Goal: Task Accomplishment & Management: Complete application form

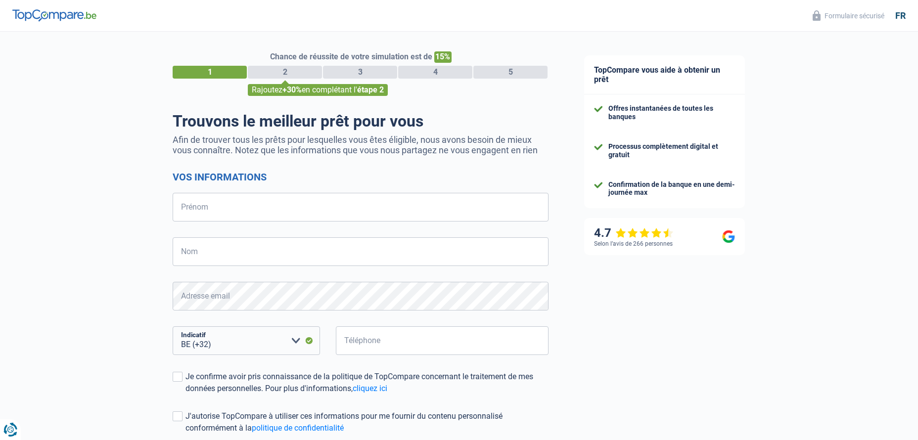
select select "32"
click at [184, 207] on input "Prénom" at bounding box center [361, 207] width 376 height 29
type input "[PERSON_NAME]"
type input "BLOMART"
type input "475495424"
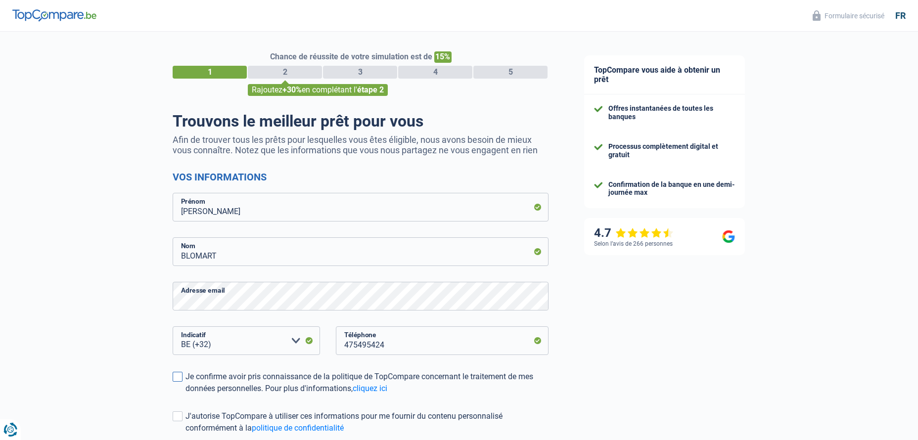
click at [175, 378] on span at bounding box center [178, 377] width 10 height 10
click at [185, 395] on input "Je confirme avoir pris connaissance de la politique de TopCompare concernant le…" at bounding box center [185, 395] width 0 height 0
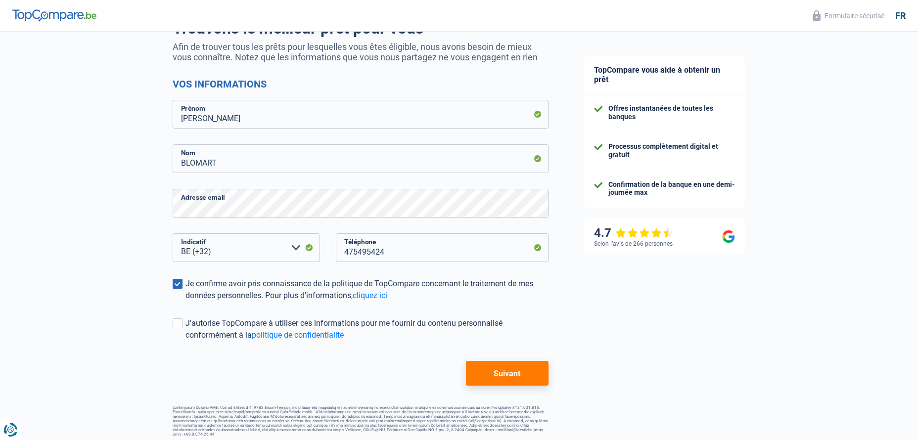
scroll to position [97, 0]
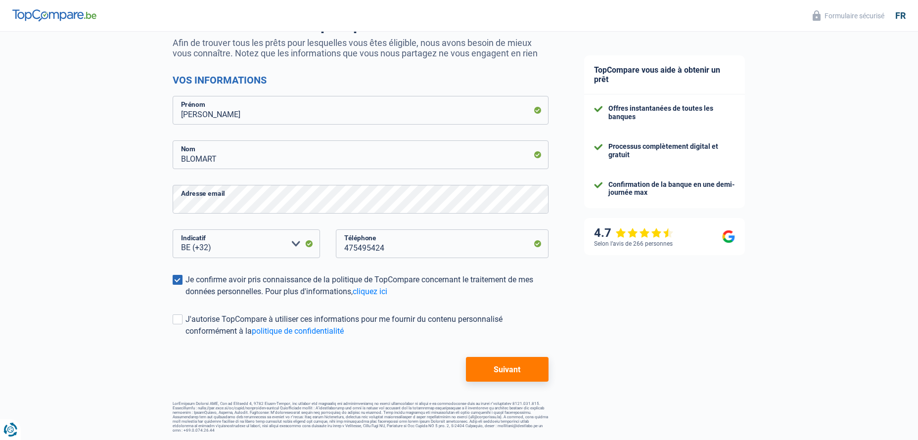
click at [496, 369] on button "Suivant" at bounding box center [507, 369] width 83 height 25
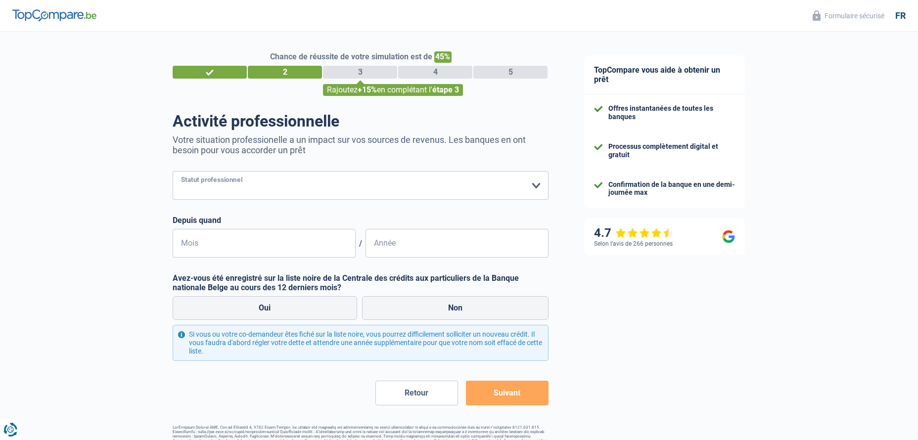
click at [536, 185] on select "Ouvrier Employé privé Employé public Invalide Indépendant Pensionné Chômeur Mut…" at bounding box center [361, 185] width 376 height 29
select select "retired"
click at [173, 172] on select "Ouvrier Employé privé Employé public Invalide Indépendant Pensionné Chômeur Mut…" at bounding box center [361, 185] width 376 height 29
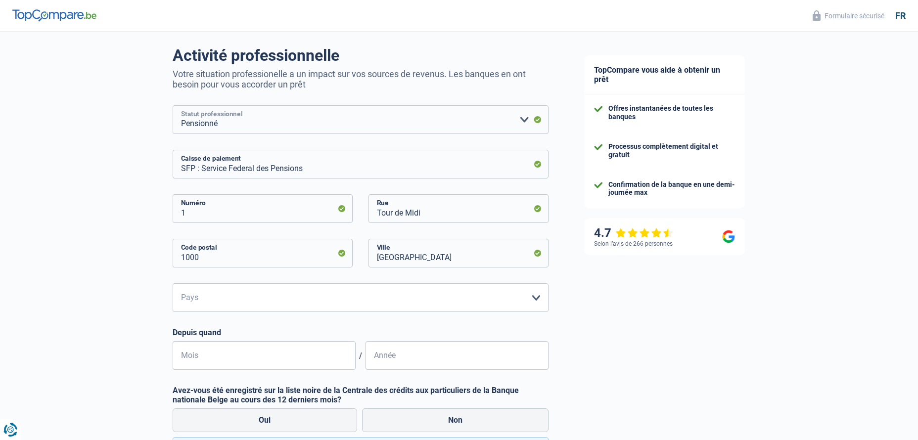
scroll to position [132, 0]
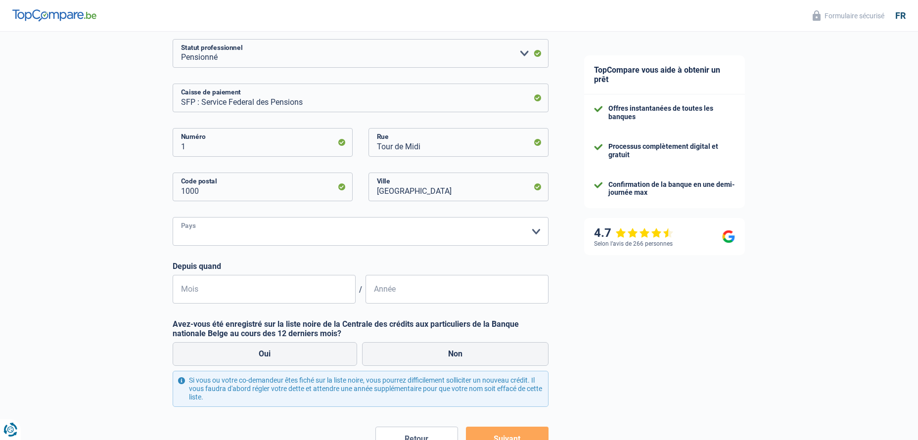
click at [535, 232] on select "Belgique Luxembourg Veuillez sélectionner une option" at bounding box center [361, 231] width 376 height 29
select select "BE"
click at [173, 218] on select "Belgique Luxembourg Veuillez sélectionner une option" at bounding box center [361, 231] width 376 height 29
click at [407, 355] on label "Non" at bounding box center [455, 354] width 187 height 24
click at [407, 355] on input "Non" at bounding box center [455, 354] width 187 height 24
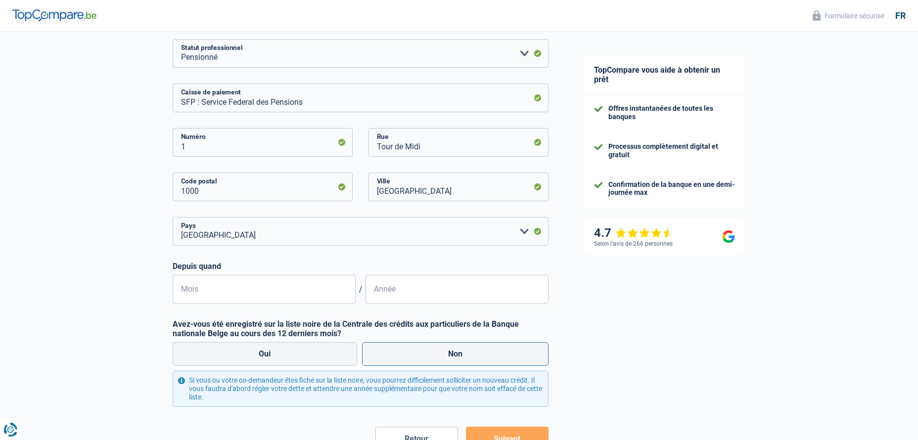
radio input "true"
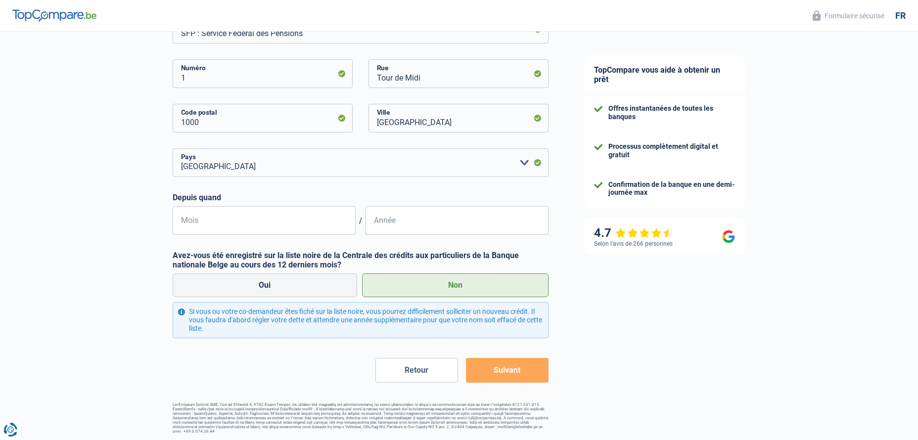
scroll to position [202, 0]
click at [497, 369] on button "Suivant" at bounding box center [507, 369] width 83 height 25
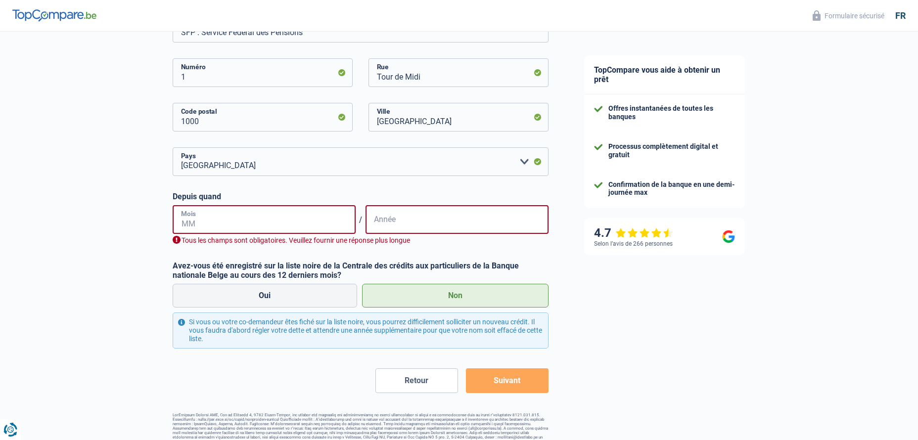
click at [182, 219] on input "Mois" at bounding box center [264, 219] width 183 height 29
type input "10"
click at [373, 221] on input "Année" at bounding box center [457, 219] width 183 height 29
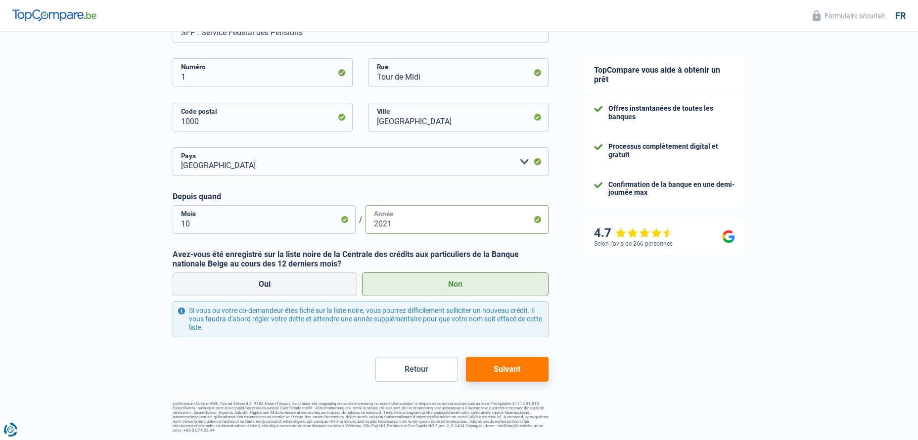
type input "2021"
click at [507, 369] on button "Suivant" at bounding box center [507, 369] width 83 height 25
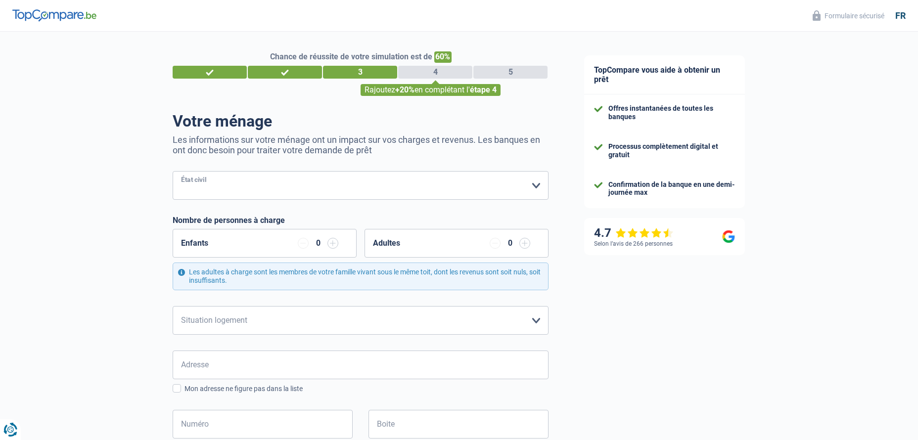
click at [534, 185] on select "[PERSON_NAME](e) Cohabitant(e) légal(e) Divorcé(e) Veuf(ve) Séparé (de fait) Ve…" at bounding box center [361, 185] width 376 height 29
select select "divorced"
click at [173, 172] on select "[PERSON_NAME](e) Cohabitant(e) légal(e) Divorcé(e) Veuf(ve) Séparé (de fait) Ve…" at bounding box center [361, 185] width 376 height 29
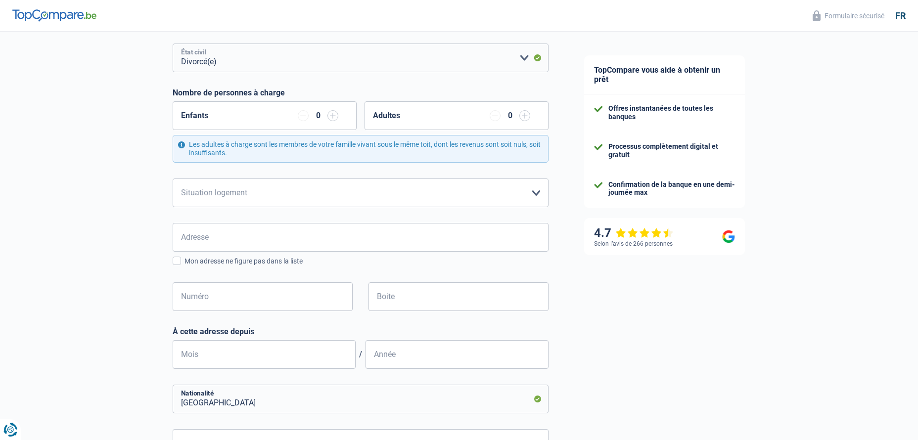
scroll to position [132, 0]
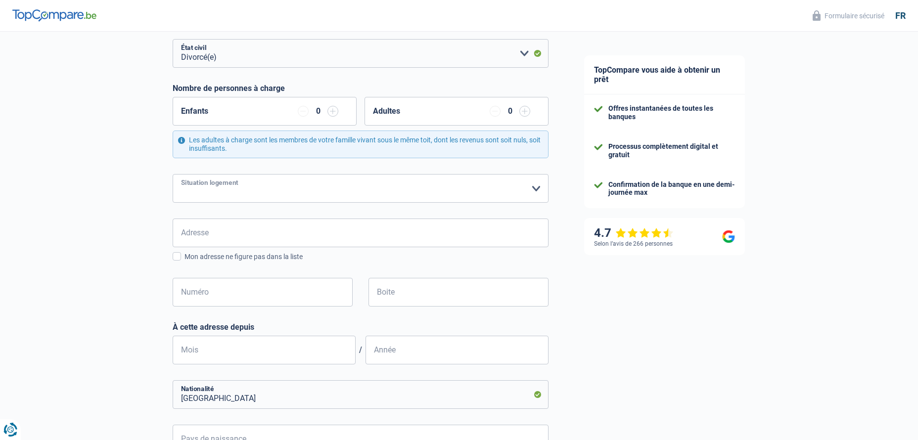
click at [537, 189] on select "Locataire Propriétaire avec prêt hypothécaire Propriétaire sans prêt hypothécai…" at bounding box center [361, 188] width 376 height 29
select select "ownerWithoutMortgage"
click at [173, 175] on select "Locataire Propriétaire avec prêt hypothécaire Propriétaire sans prêt hypothécai…" at bounding box center [361, 188] width 376 height 29
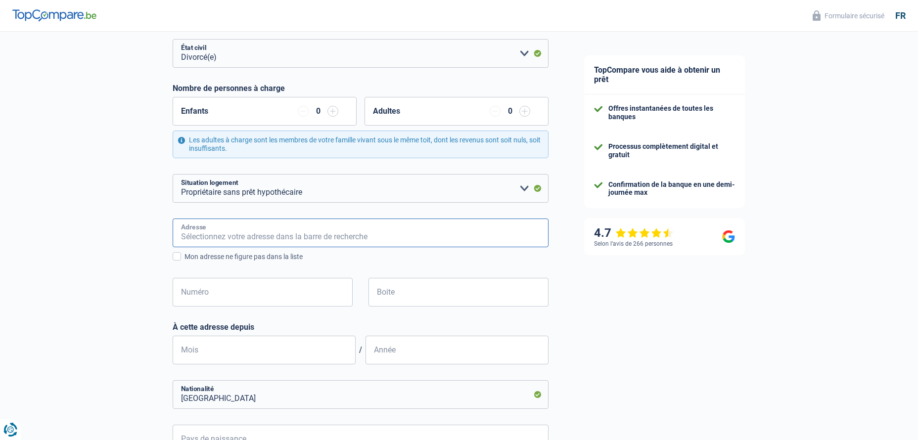
click at [184, 232] on input "Adresse" at bounding box center [361, 233] width 376 height 29
type input "397, vieux chemin de Binche"
type input "[GEOGRAPHIC_DATA]"
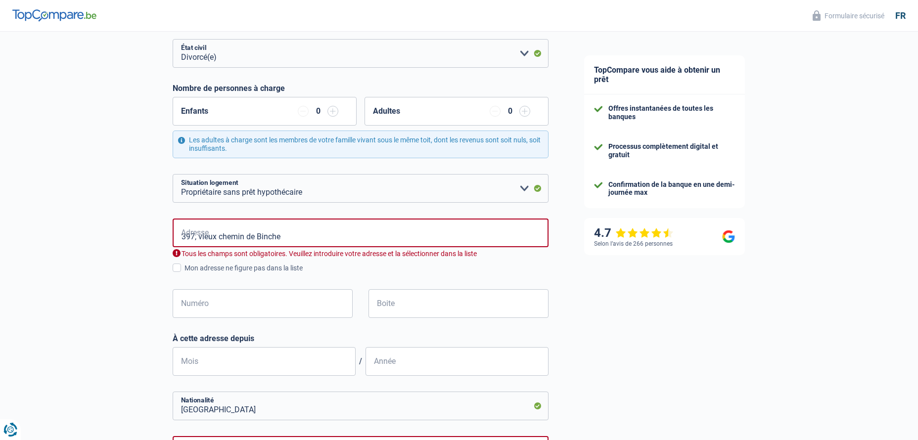
type input "[GEOGRAPHIC_DATA]"
type input "Sélectionnez votre ville"
type input "[GEOGRAPHIC_DATA], 7000, Mons, BE"
type input "397"
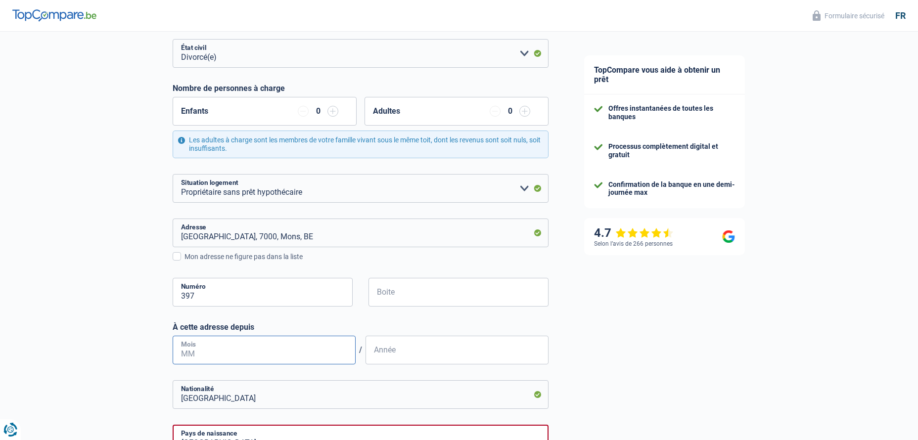
click at [185, 349] on input "Mois" at bounding box center [264, 350] width 183 height 29
type input "08"
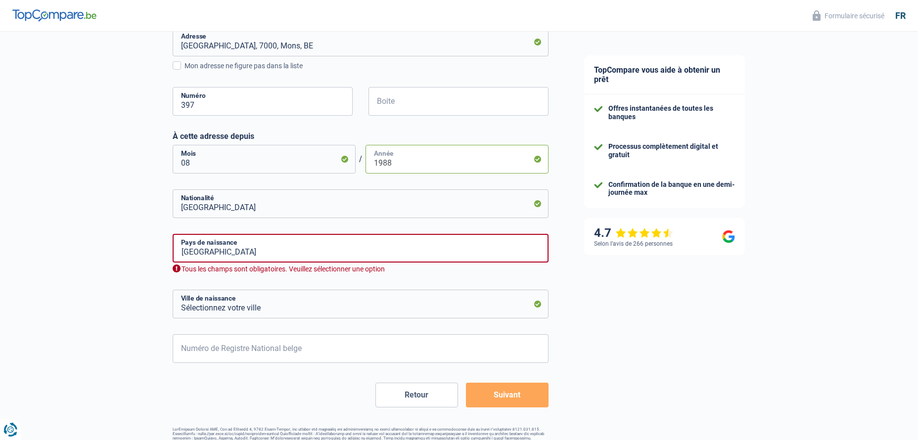
scroll to position [330, 0]
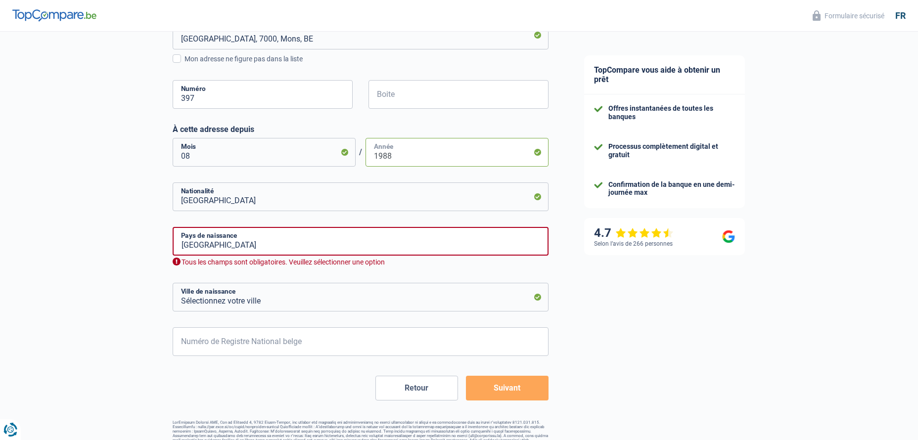
type input "1988"
click at [385, 93] on input "Boite" at bounding box center [459, 94] width 180 height 29
type input "0"
click at [0, 0] on div at bounding box center [0, 0] width 0 height 0
click at [184, 296] on input "Sélectionnez votre ville" at bounding box center [361, 297] width 376 height 29
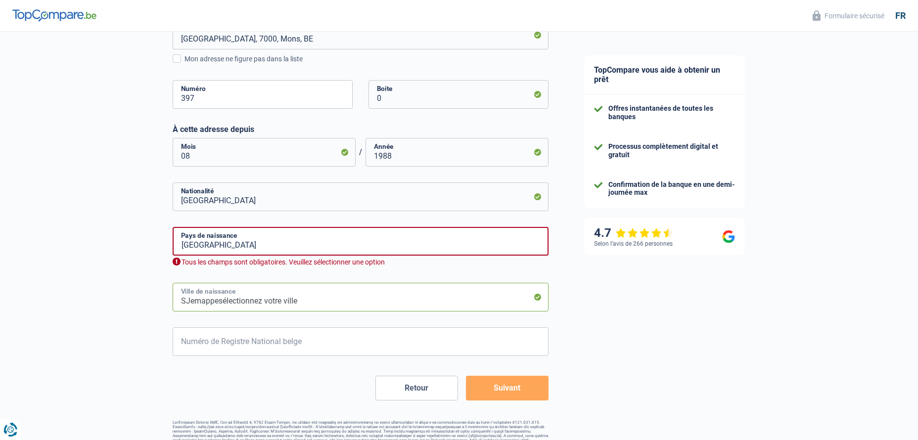
click at [184, 300] on input "SJemappesélectionnez votre ville" at bounding box center [361, 297] width 376 height 29
drag, startPoint x: 291, startPoint y: 299, endPoint x: 218, endPoint y: 295, distance: 72.8
click at [218, 295] on input "Jemappesélectionnez votre ville" at bounding box center [361, 297] width 376 height 29
click at [223, 301] on input "Jemappese" at bounding box center [361, 297] width 376 height 29
type input "Jemappes"
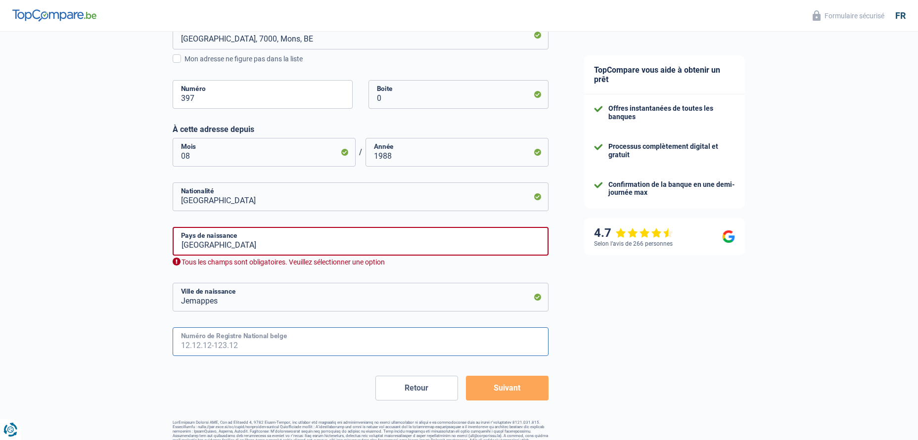
click at [198, 346] on input "Numéro de Registre National belge" at bounding box center [361, 341] width 376 height 29
type input "56.09.26-126.42"
click at [483, 387] on button "Suivant" at bounding box center [507, 388] width 83 height 25
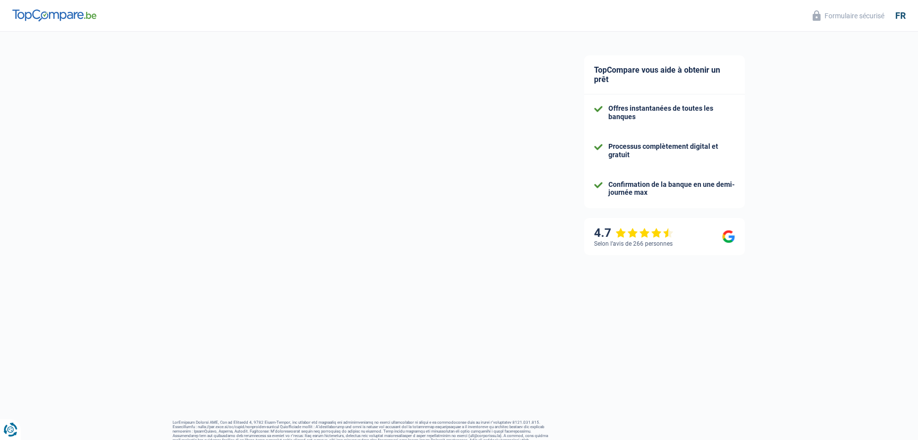
select select "pension"
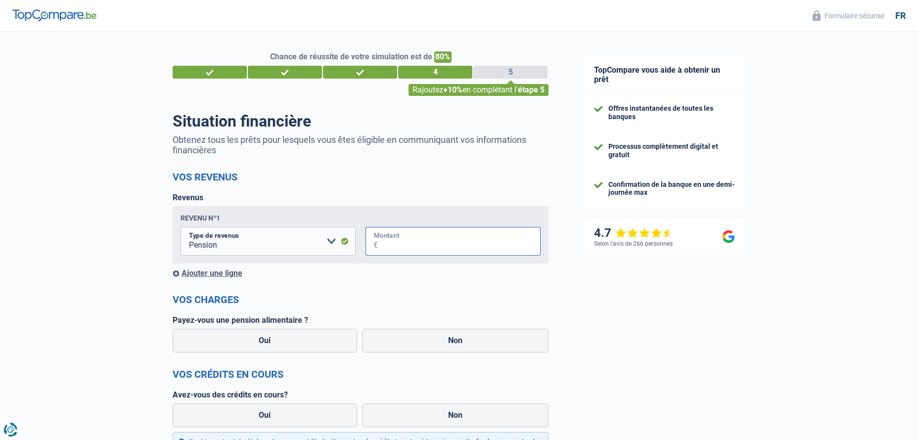
click at [380, 243] on input "Montant" at bounding box center [459, 241] width 163 height 29
type input "2.183"
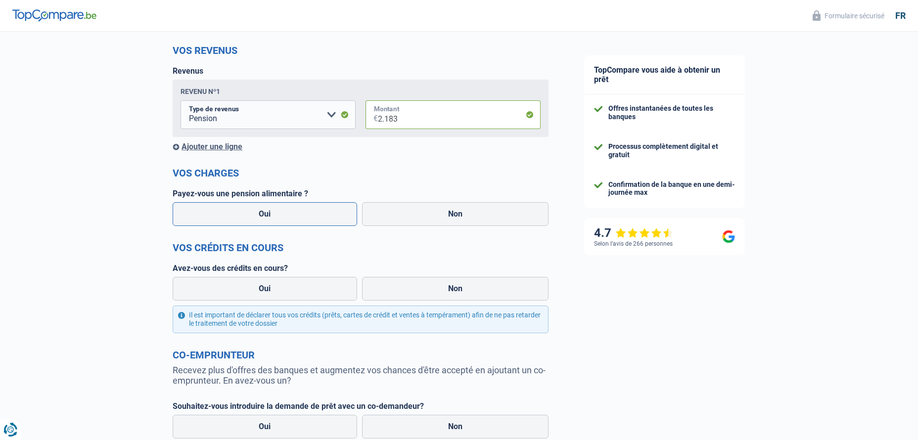
scroll to position [132, 0]
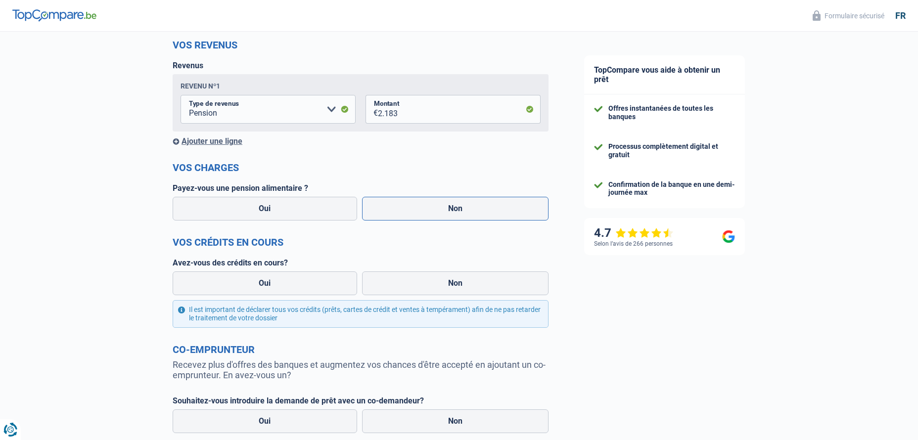
click at [423, 206] on label "Non" at bounding box center [455, 209] width 187 height 24
click at [423, 206] on input "Non" at bounding box center [455, 209] width 187 height 24
radio input "true"
click at [289, 284] on label "Oui" at bounding box center [265, 284] width 184 height 24
click at [289, 284] on input "Oui" at bounding box center [265, 284] width 184 height 24
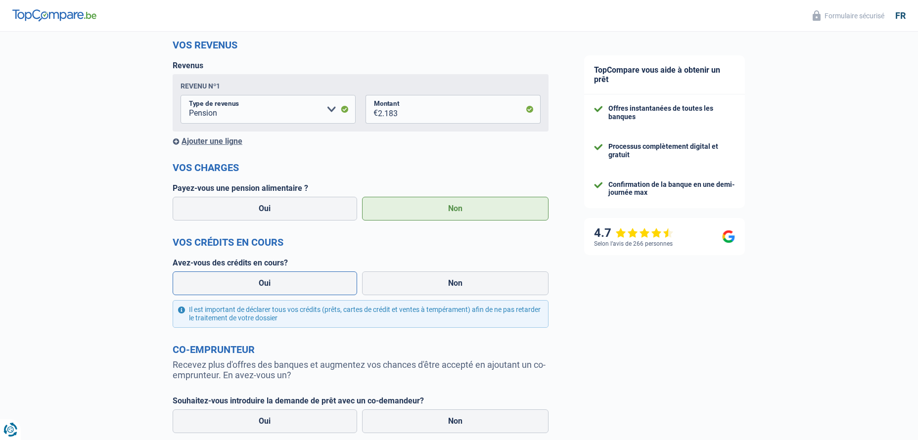
radio input "true"
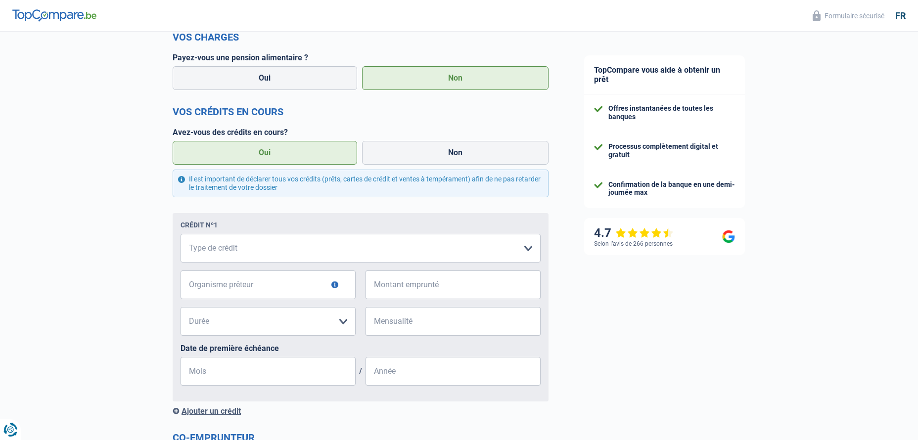
scroll to position [264, 0]
click at [527, 249] on select "Carte ou ouverture de crédit Prêt hypothécaire Vente à tempérament Prêt à tempé…" at bounding box center [361, 246] width 360 height 29
select select "personalSale"
click at [181, 234] on select "Carte ou ouverture de crédit Prêt hypothécaire Vente à tempérament Prêt à tempé…" at bounding box center [361, 246] width 360 height 29
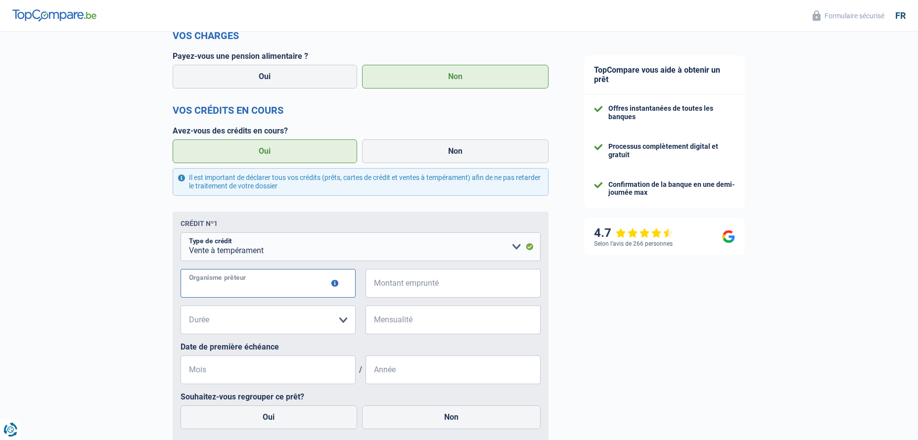
click at [252, 289] on input "Organisme prêteur" at bounding box center [268, 283] width 175 height 29
type input "Alpha credit"
click at [343, 323] on select "12 mois 18 mois 24 mois Veuillez sélectionner une option" at bounding box center [268, 320] width 175 height 29
click at [194, 328] on select "12 mois 18 mois 24 mois Veuillez sélectionner une option" at bounding box center [268, 320] width 175 height 29
click at [191, 325] on select "12 mois 18 mois 24 mois Veuillez sélectionner une option" at bounding box center [268, 320] width 175 height 29
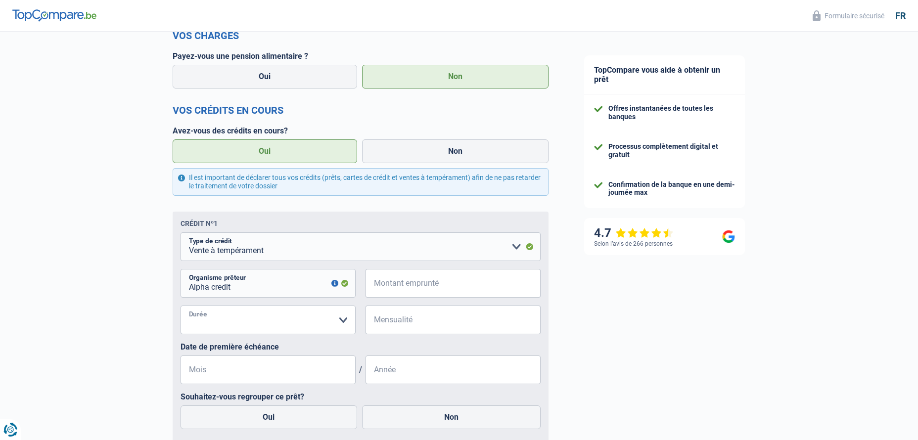
click at [191, 325] on select "12 mois 18 mois 24 mois Veuillez sélectionner une option" at bounding box center [268, 320] width 175 height 29
click at [512, 248] on select "Carte ou ouverture de crédit Prêt hypothécaire Vente à tempérament Prêt à tempé…" at bounding box center [361, 246] width 360 height 29
select select "renovationLoan"
click at [181, 234] on select "Carte ou ouverture de crédit Prêt hypothécaire Vente à tempérament Prêt à tempé…" at bounding box center [361, 246] width 360 height 29
click at [340, 320] on select "12 mois 18 mois 24 mois Veuillez sélectionner une option" at bounding box center [268, 320] width 175 height 29
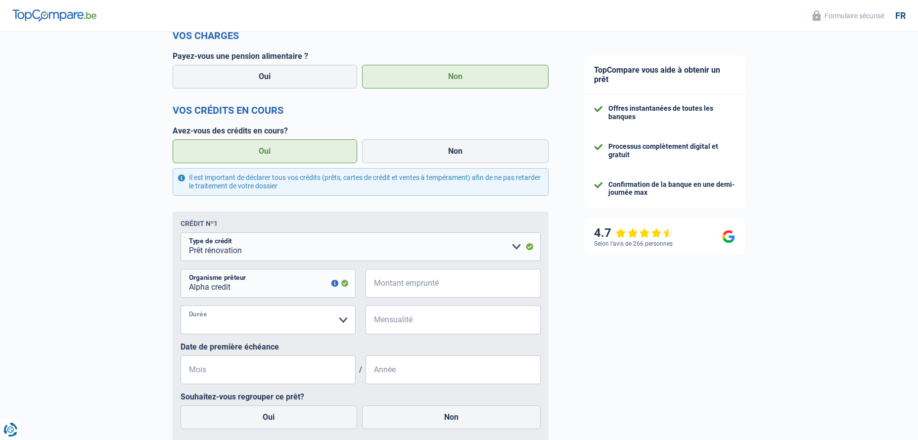
click at [340, 320] on select "12 mois 18 mois 24 mois Veuillez sélectionner une option" at bounding box center [268, 320] width 175 height 29
